Goal: Contribute content: Add original content to the website for others to see

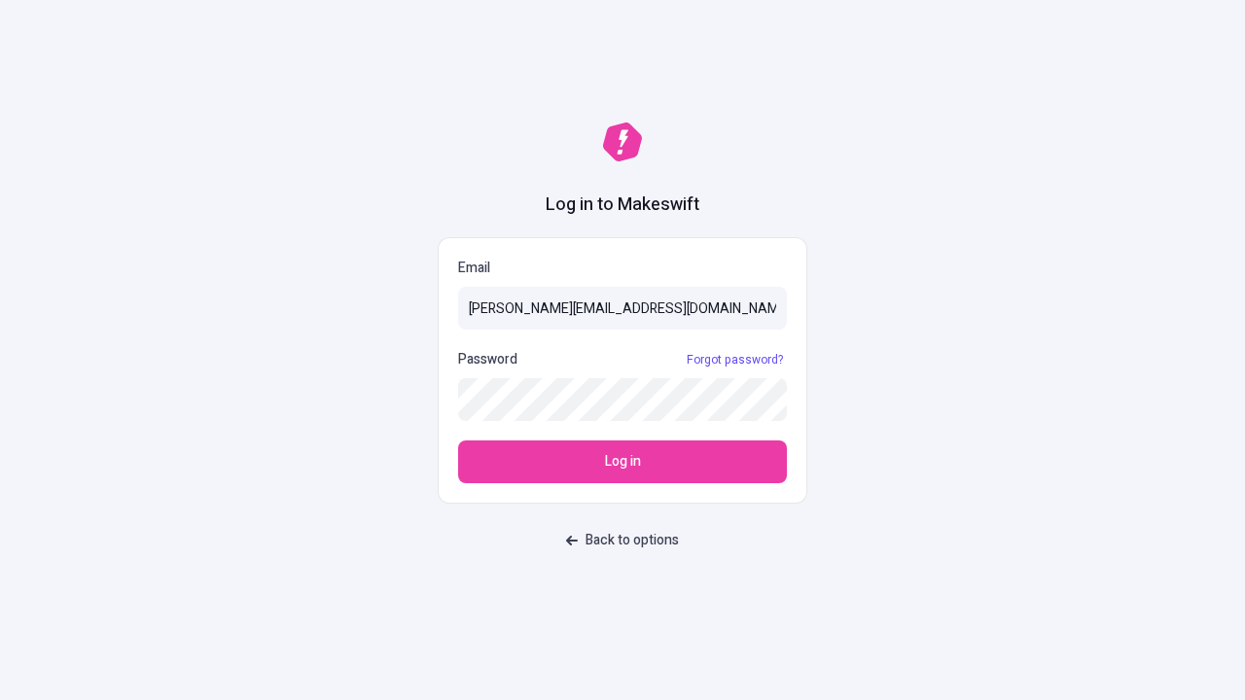
type input "[PERSON_NAME][EMAIL_ADDRESS][DOMAIN_NAME]"
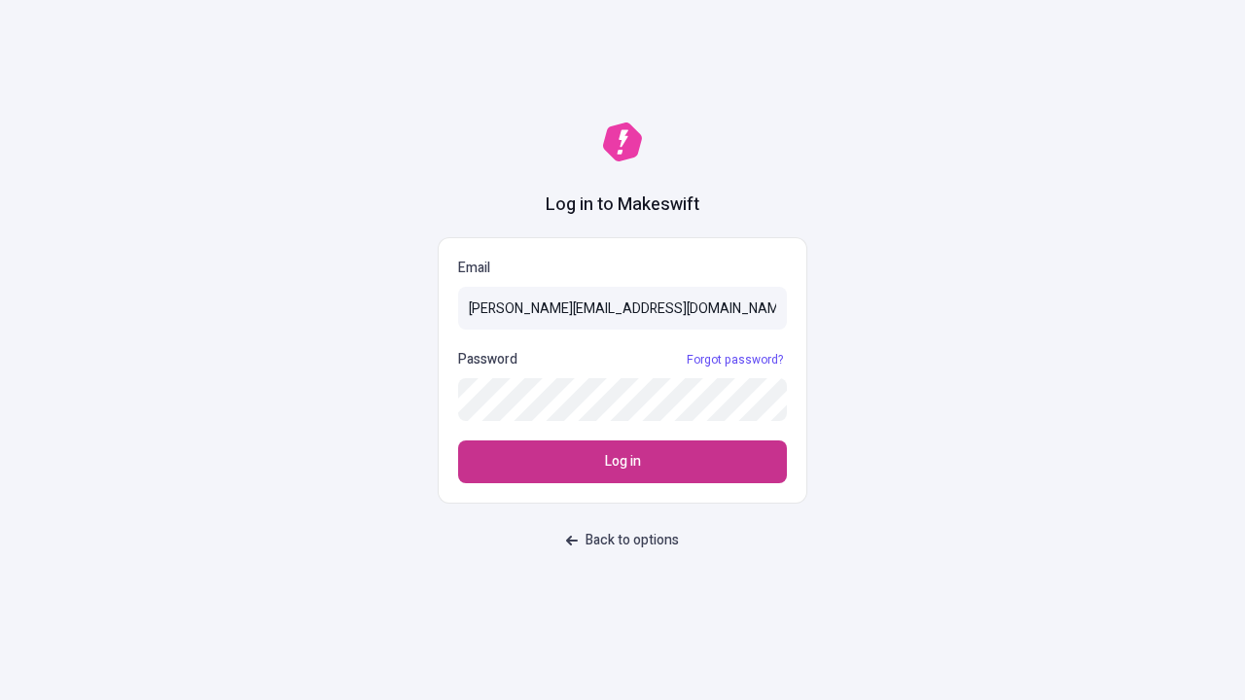
click at [622, 462] on span "Log in" at bounding box center [623, 461] width 36 height 21
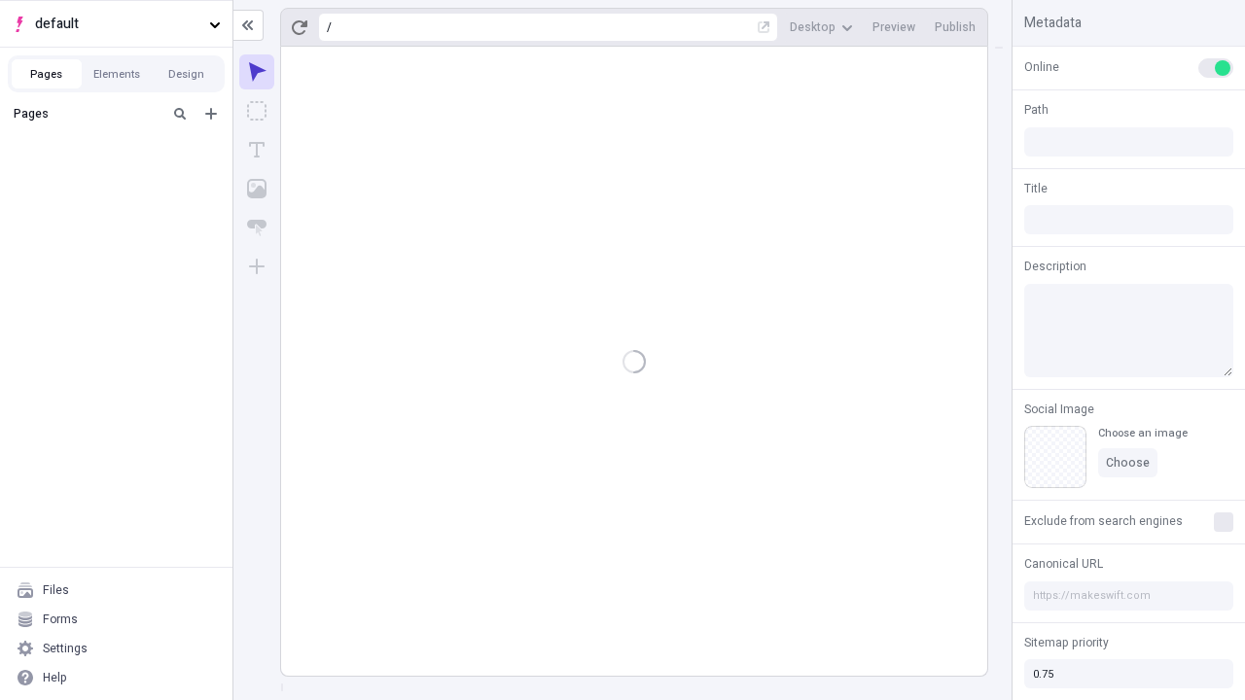
type input "/deep-link-tenuis"
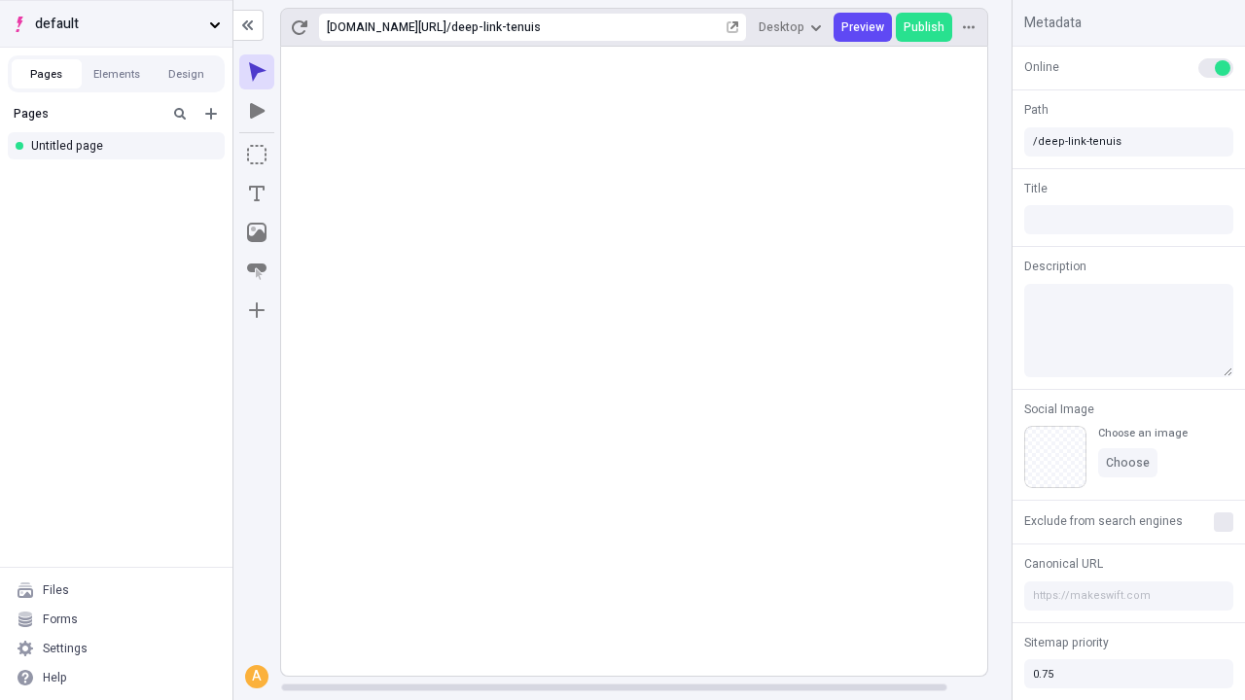
click at [116, 23] on span "default" at bounding box center [118, 24] width 166 height 21
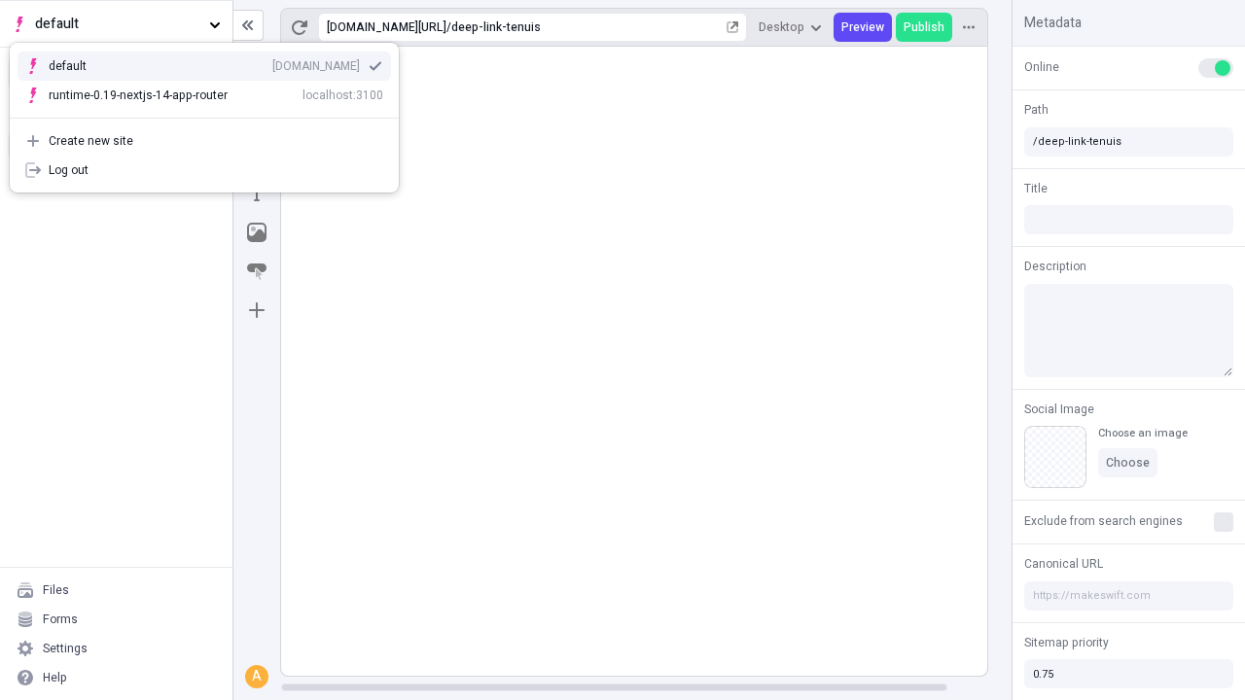
click at [204, 141] on div "Create new site" at bounding box center [216, 141] width 335 height 16
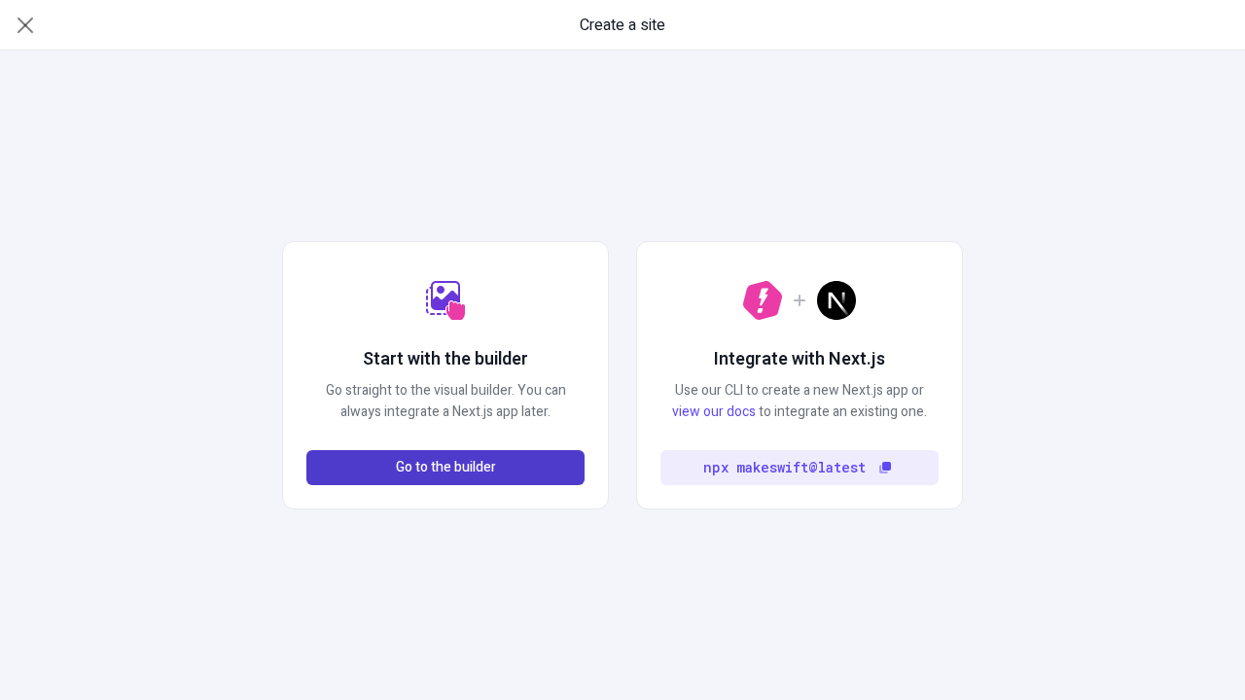
click at [445, 468] on span "Go to the builder" at bounding box center [446, 467] width 100 height 21
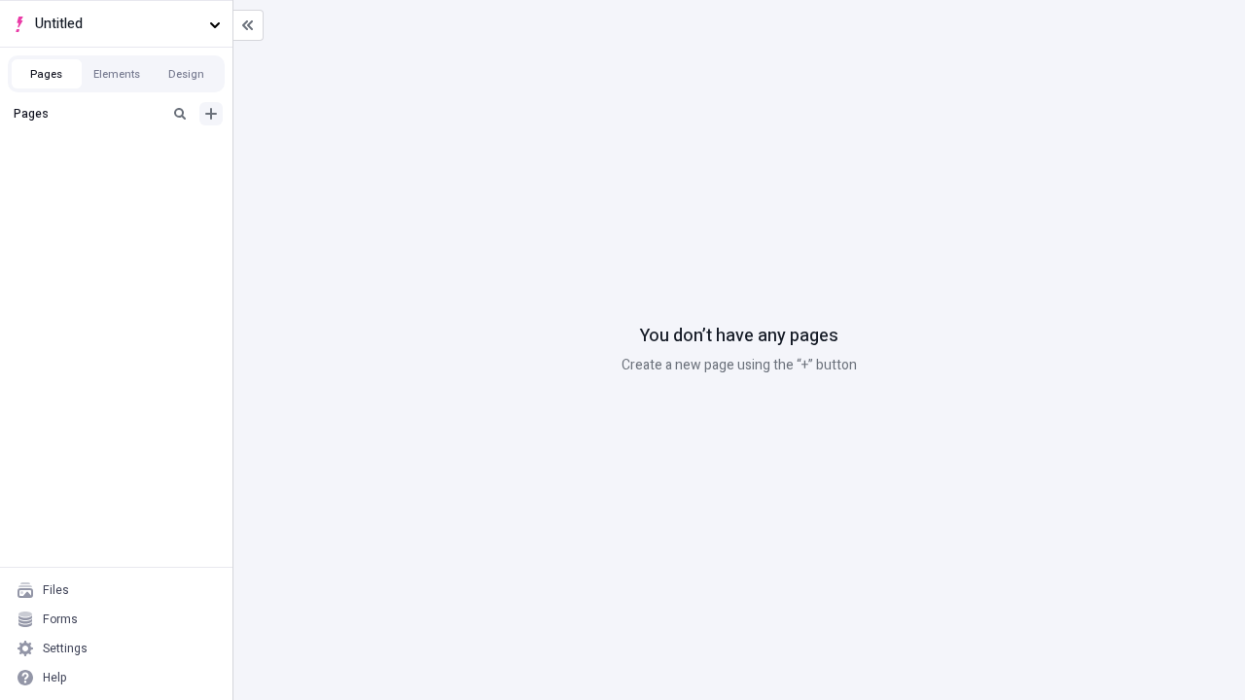
click at [211, 114] on icon "Add new" at bounding box center [211, 114] width 12 height 12
click at [122, 177] on div "Blank page" at bounding box center [121, 176] width 187 height 29
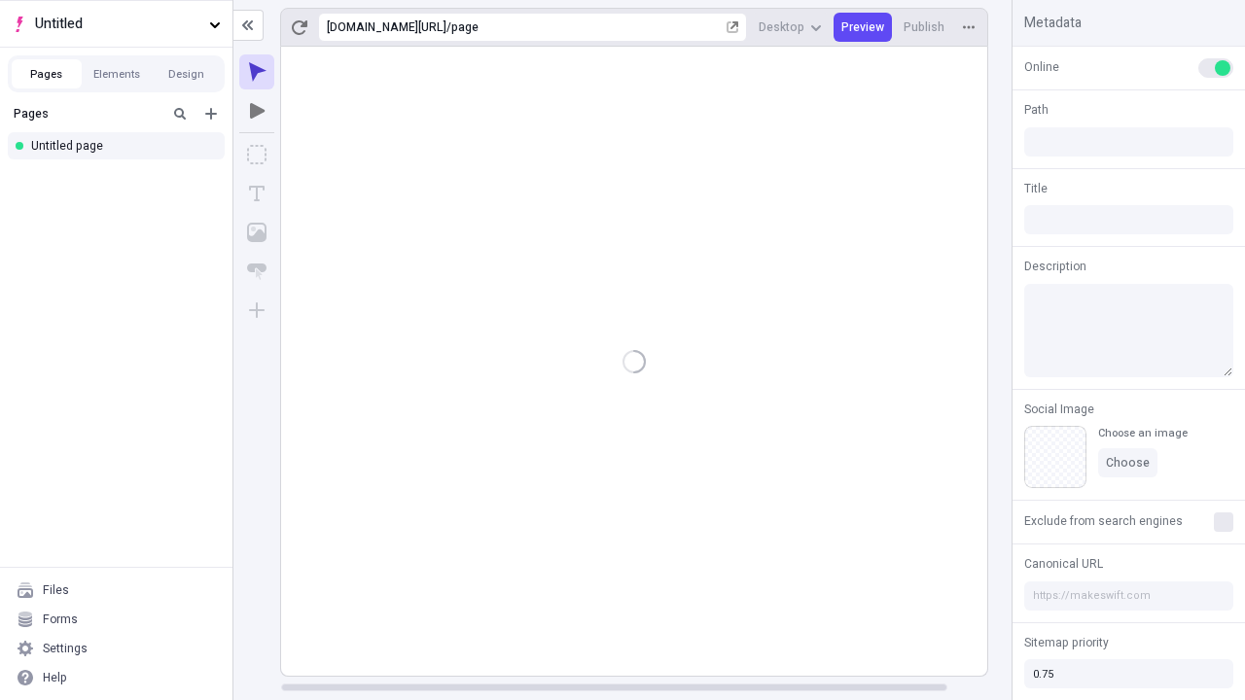
type input "/page"
click at [257, 155] on icon "Box" at bounding box center [256, 154] width 19 height 19
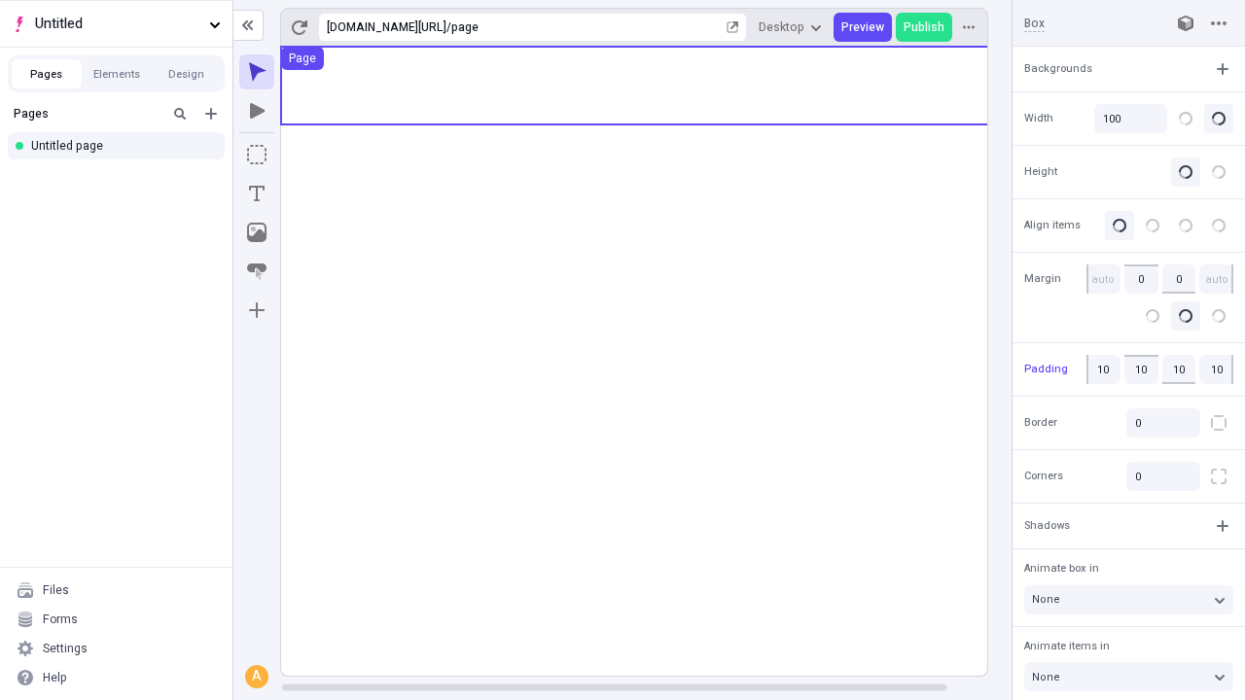
click at [257, 232] on icon "Image" at bounding box center [256, 232] width 19 height 19
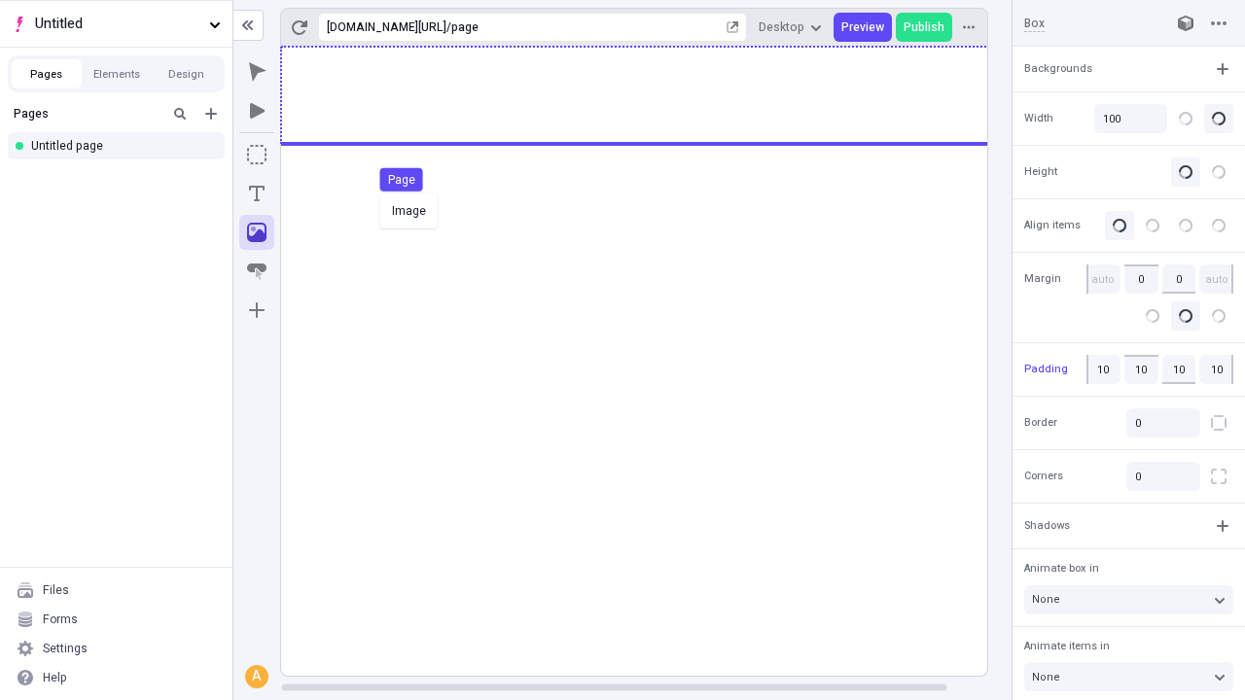
click at [654, 95] on div "Image Page" at bounding box center [622, 350] width 1245 height 700
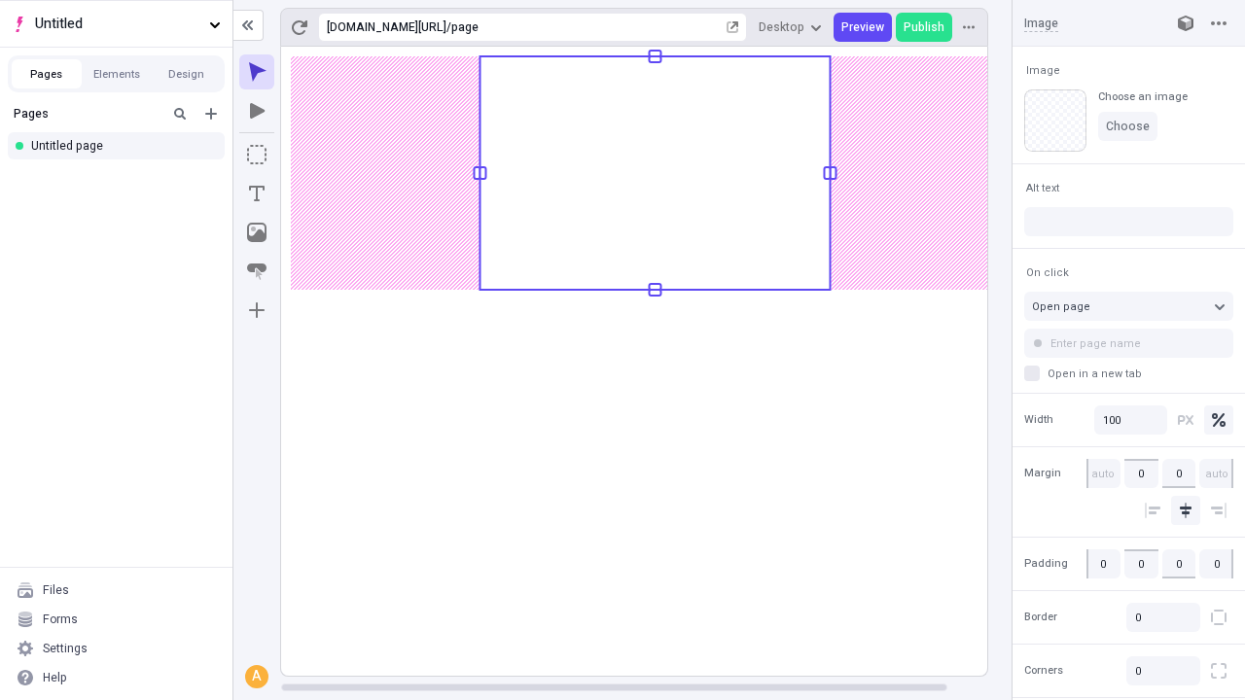
click at [257, 194] on icon "Text" at bounding box center [257, 194] width 16 height 16
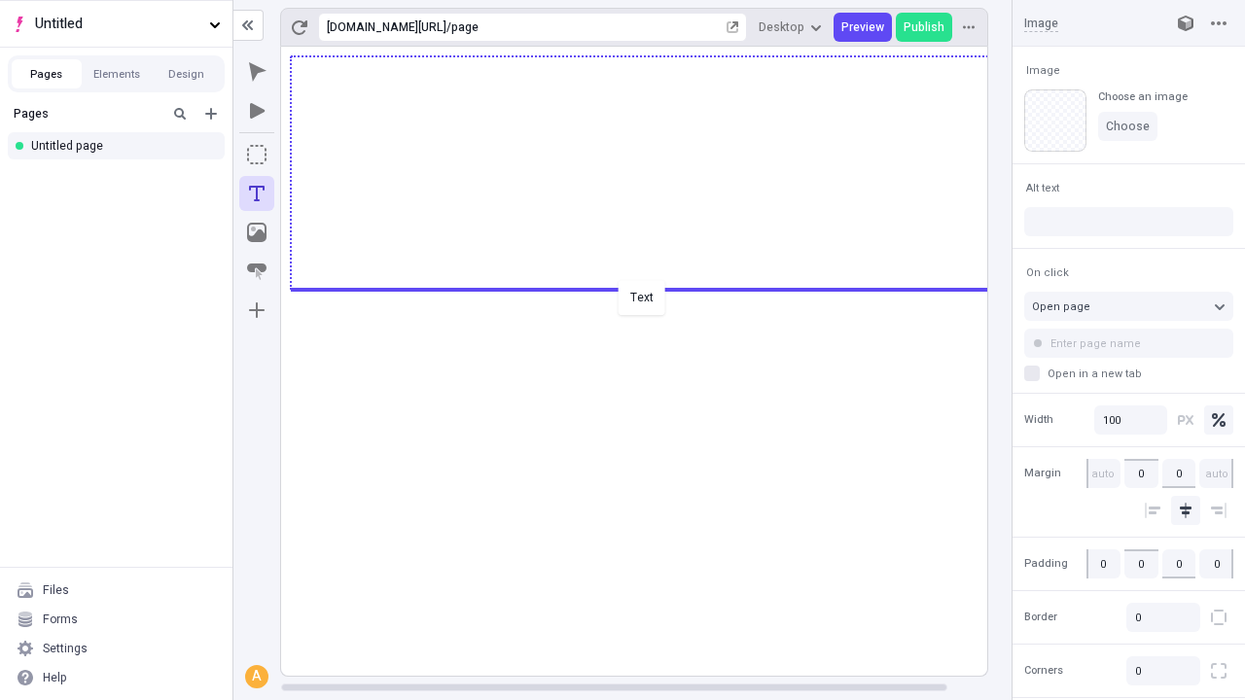
click at [654, 288] on div "Text" at bounding box center [622, 350] width 1245 height 700
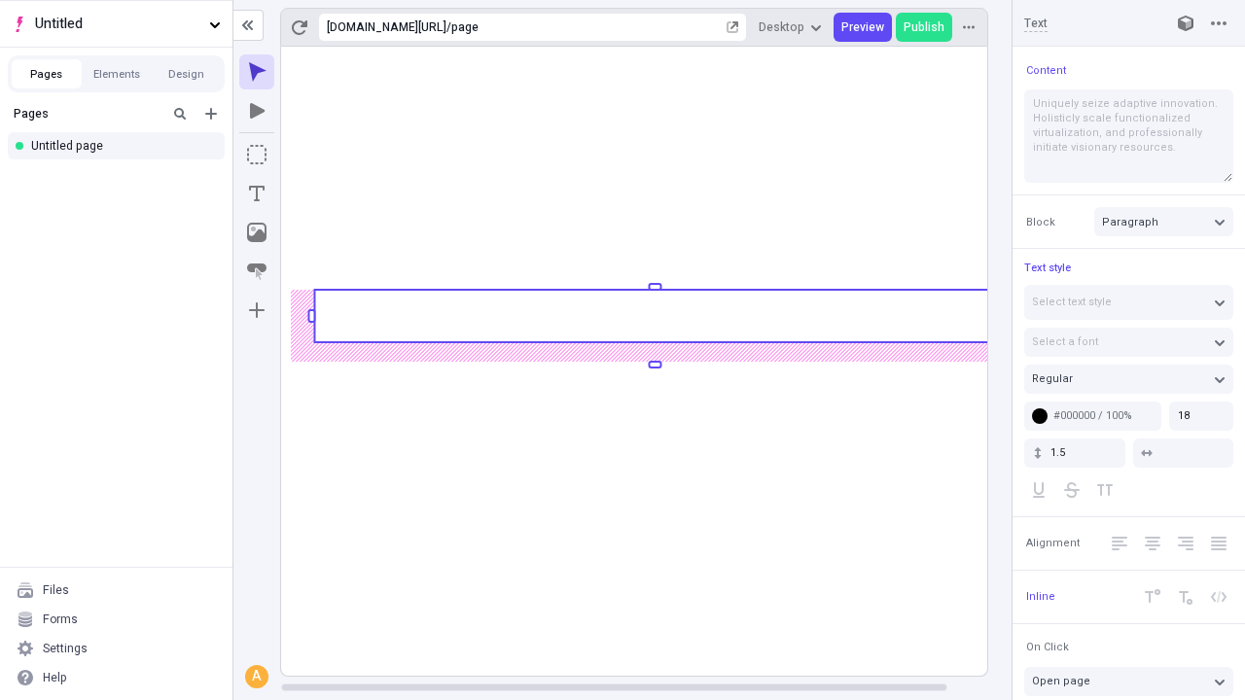
click at [654, 316] on rect at bounding box center [654, 316] width 681 height 53
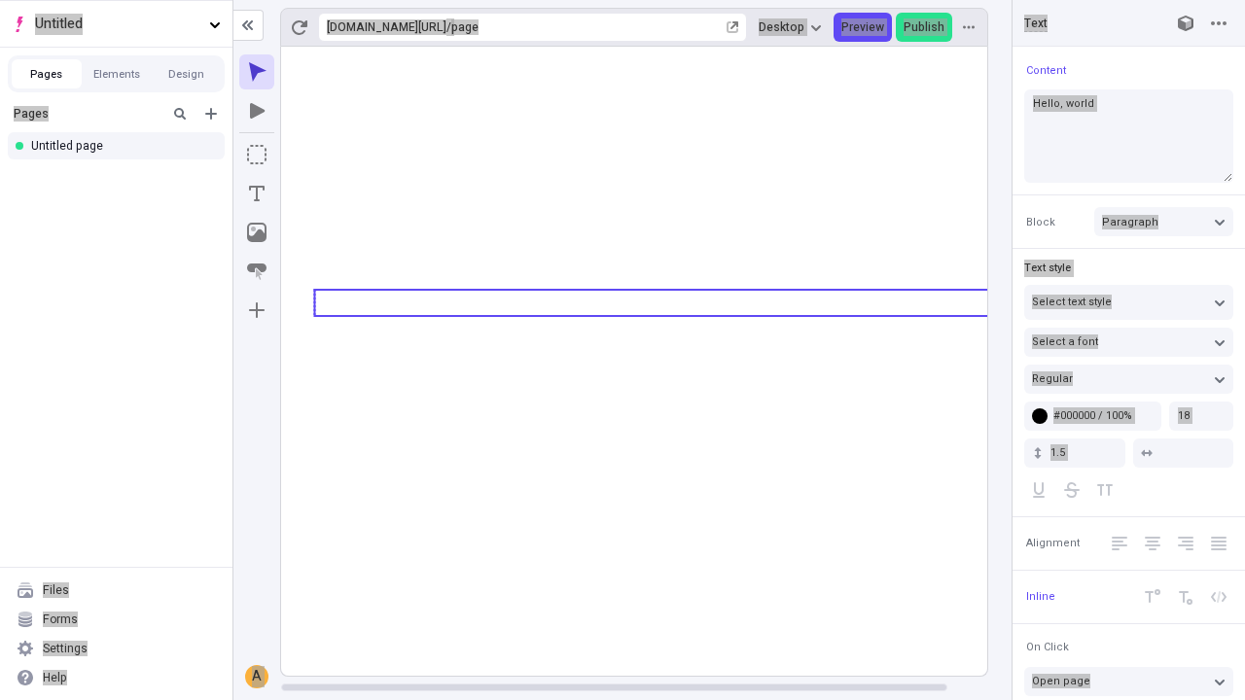
type textarea "Hello, world!"
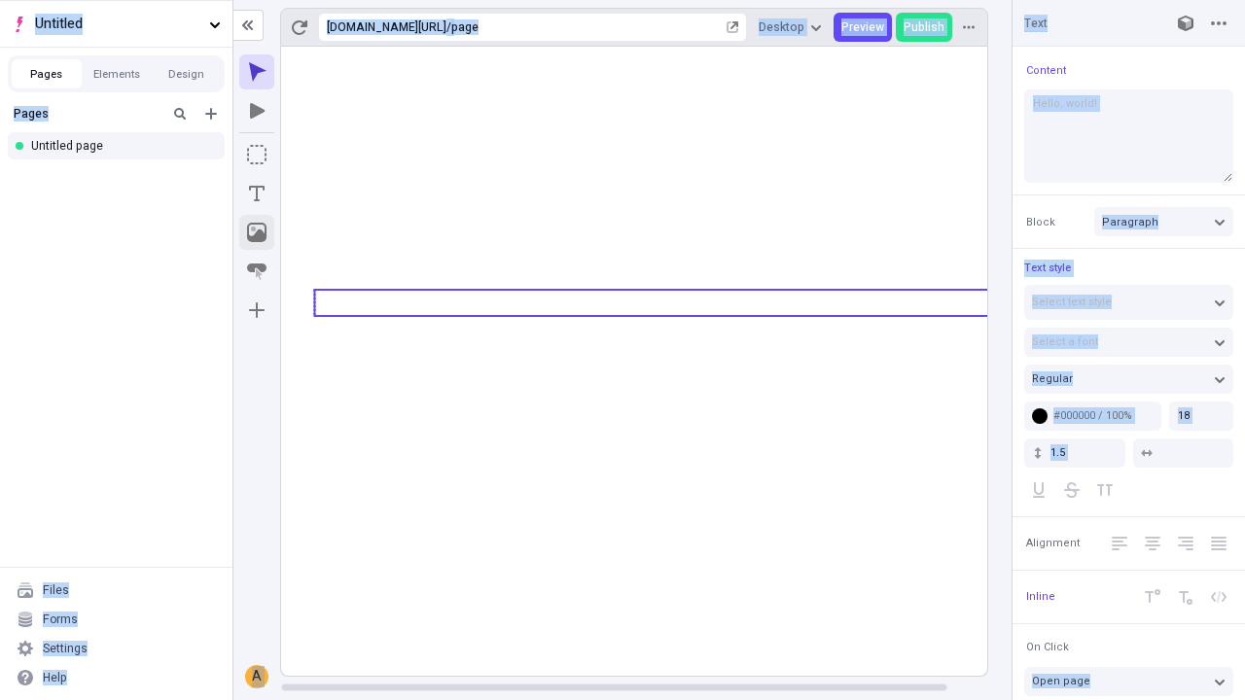
click at [257, 232] on icon "Image" at bounding box center [256, 232] width 19 height 19
